Goal: Navigation & Orientation: Find specific page/section

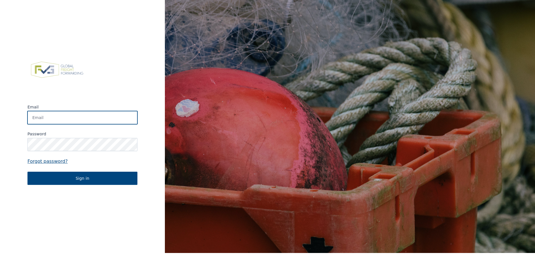
click at [94, 120] on input "Email" at bounding box center [82, 117] width 110 height 13
click at [80, 117] on input "Email" at bounding box center [82, 117] width 110 height 13
type input "[PERSON_NAME][EMAIL_ADDRESS][PERSON_NAME][DOMAIN_NAME]"
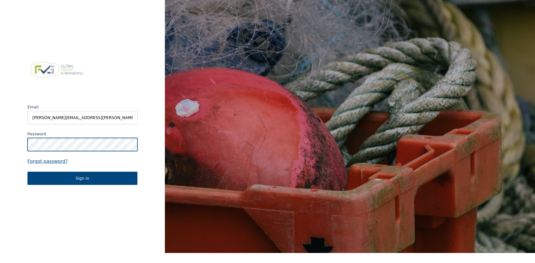
click at [27, 172] on button "Sign in" at bounding box center [82, 178] width 110 height 13
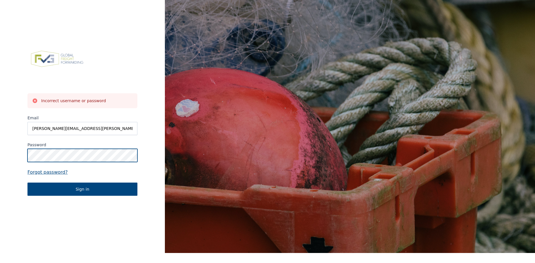
click at [27, 183] on button "Sign in" at bounding box center [82, 189] width 110 height 13
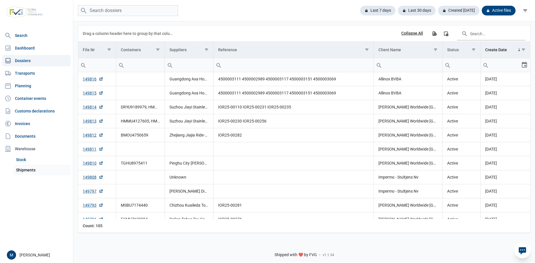
click at [19, 169] on link "Shipments" at bounding box center [42, 170] width 57 height 10
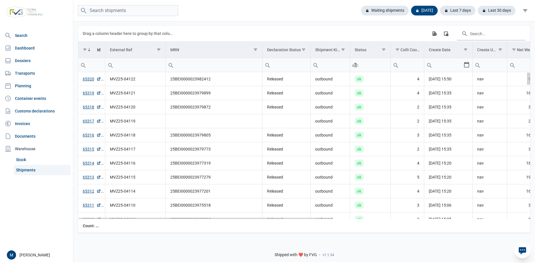
click at [529, 81] on div "Data grid with 118 rows and 18 columns" at bounding box center [528, 79] width 3 height 12
drag, startPoint x: 529, startPoint y: 82, endPoint x: 518, endPoint y: 69, distance: 16.9
click at [518, 69] on body "For evaluation purposes only. Redistribution prohibited. Please register an exi…" at bounding box center [267, 121] width 535 height 263
